Goal: Task Accomplishment & Management: Manage account settings

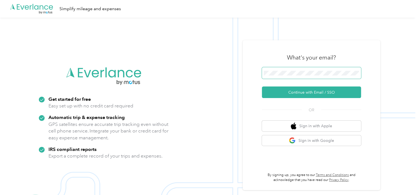
click at [295, 78] on span at bounding box center [311, 73] width 99 height 12
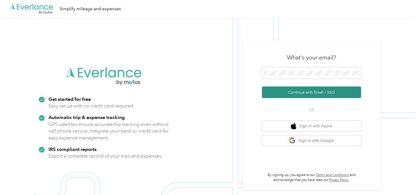
click at [287, 91] on button "Continue with Email / SSO" at bounding box center [311, 93] width 99 height 12
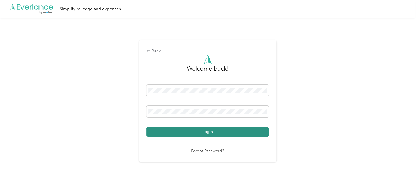
click at [225, 132] on button "Login" at bounding box center [208, 132] width 122 height 10
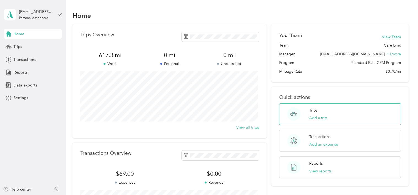
click at [325, 114] on div "Trips Add a trip" at bounding box center [318, 114] width 18 height 14
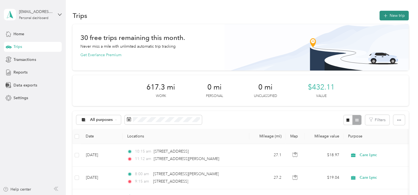
click at [390, 15] on button "New trip" at bounding box center [394, 16] width 29 height 10
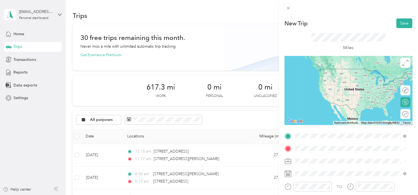
click at [332, 71] on span "[STREET_ADDRESS][PERSON_NAME][US_STATE]" at bounding box center [349, 68] width 86 height 5
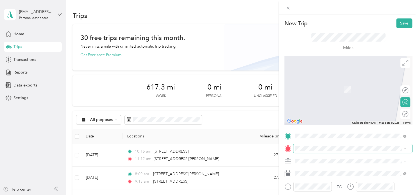
click at [298, 144] on span at bounding box center [352, 148] width 119 height 9
click at [326, 152] on span at bounding box center [352, 148] width 119 height 9
click at [324, 83] on span "[STREET_ADDRESS][PERSON_NAME][US_STATE]" at bounding box center [349, 80] width 86 height 5
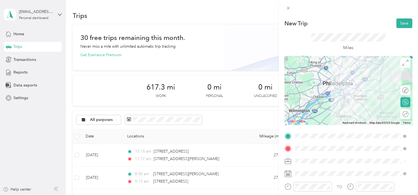
click at [346, 84] on div at bounding box center [349, 90] width 128 height 69
click at [339, 85] on div at bounding box center [349, 90] width 128 height 69
click at [338, 84] on div at bounding box center [349, 90] width 128 height 69
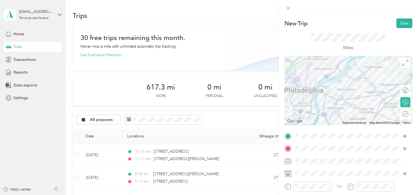
click at [351, 82] on div at bounding box center [349, 90] width 128 height 69
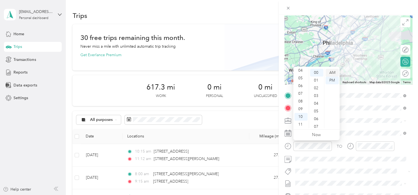
click at [333, 72] on div "AM" at bounding box center [332, 73] width 13 height 8
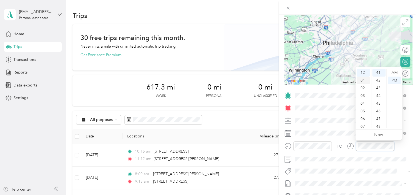
scroll to position [33, 0]
click at [362, 124] on div "11" at bounding box center [363, 125] width 13 height 8
click at [378, 104] on div "45" at bounding box center [379, 104] width 13 height 8
click at [394, 72] on div "AM" at bounding box center [394, 73] width 13 height 8
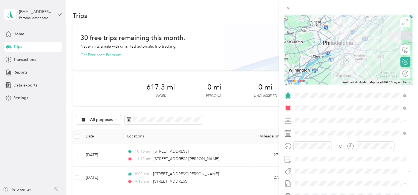
click at [332, 117] on span at bounding box center [352, 120] width 119 height 9
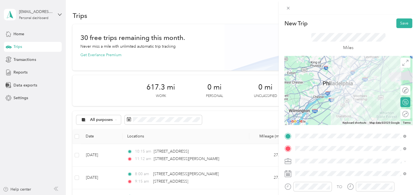
scroll to position [0, 0]
click at [399, 20] on button "Save" at bounding box center [405, 23] width 16 height 10
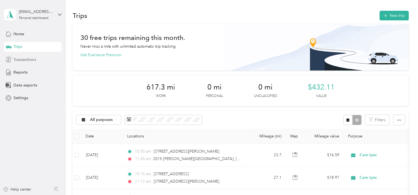
click at [26, 57] on span "Transactions" at bounding box center [25, 60] width 22 height 6
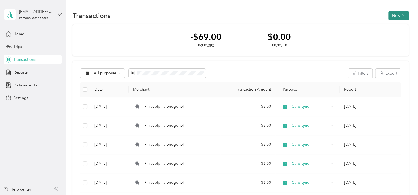
click at [398, 16] on button "New" at bounding box center [399, 16] width 20 height 10
click at [396, 27] on span "Expense" at bounding box center [395, 26] width 15 height 6
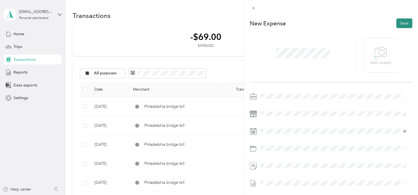
click at [401, 23] on button "Save" at bounding box center [405, 23] width 16 height 10
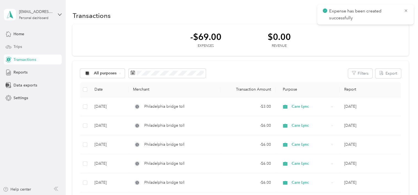
click at [25, 46] on div "Trips" at bounding box center [33, 47] width 58 height 10
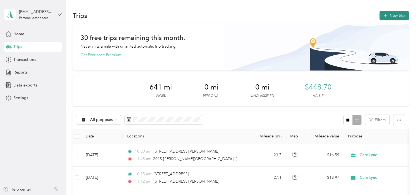
click at [392, 17] on button "New trip" at bounding box center [394, 16] width 29 height 10
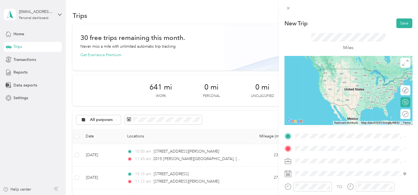
click at [333, 68] on span "[STREET_ADDRESS][PERSON_NAME][US_STATE]" at bounding box center [349, 65] width 86 height 5
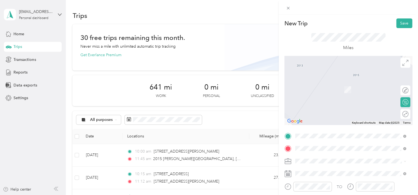
click at [320, 84] on span "[STREET_ADDRESS][PERSON_NAME][US_STATE]" at bounding box center [349, 81] width 86 height 5
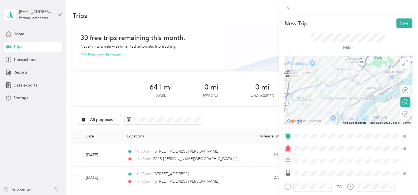
click at [346, 90] on div at bounding box center [349, 90] width 128 height 69
click at [347, 89] on div at bounding box center [349, 90] width 128 height 69
click at [344, 95] on div at bounding box center [349, 90] width 128 height 69
click at [345, 95] on div at bounding box center [349, 90] width 128 height 69
click at [346, 95] on div at bounding box center [349, 90] width 128 height 69
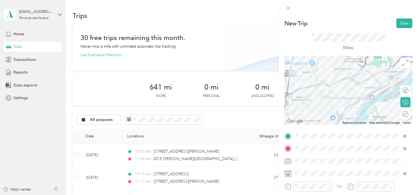
click at [348, 91] on div at bounding box center [349, 90] width 128 height 69
click at [354, 89] on div at bounding box center [349, 90] width 128 height 69
click at [347, 90] on div at bounding box center [349, 90] width 128 height 69
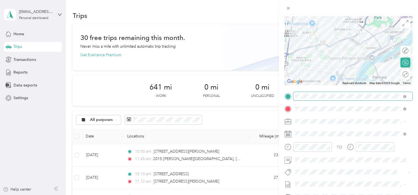
scroll to position [43, 0]
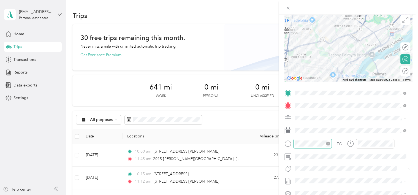
click at [327, 144] on icon "close-circle" at bounding box center [328, 144] width 4 height 4
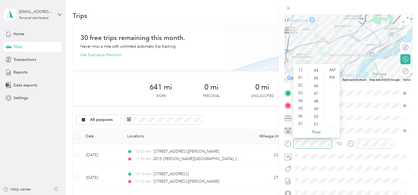
scroll to position [339, 0]
click at [330, 77] on div "PM" at bounding box center [332, 78] width 13 height 8
click at [299, 88] on div "02" at bounding box center [301, 86] width 13 height 8
click at [317, 69] on div "00" at bounding box center [316, 70] width 13 height 8
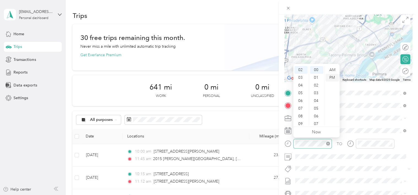
click at [331, 77] on div "PM" at bounding box center [332, 78] width 13 height 8
click at [391, 142] on icon "close-circle" at bounding box center [391, 144] width 4 height 4
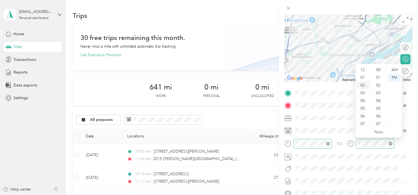
click at [363, 85] on div "02" at bounding box center [363, 86] width 13 height 8
click at [365, 84] on div "02" at bounding box center [363, 86] width 13 height 8
click at [363, 84] on div "02" at bounding box center [363, 86] width 13 height 8
click at [364, 85] on div "02" at bounding box center [363, 86] width 13 height 8
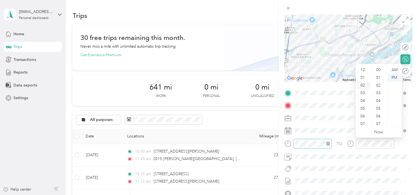
click at [364, 85] on div "02" at bounding box center [363, 86] width 13 height 8
click at [377, 70] on div "10" at bounding box center [379, 70] width 13 height 8
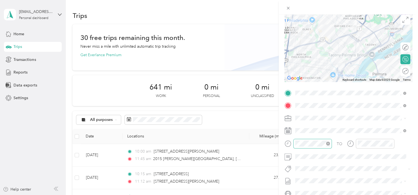
click at [336, 120] on span at bounding box center [352, 118] width 119 height 9
